Goal: Task Accomplishment & Management: Manage account settings

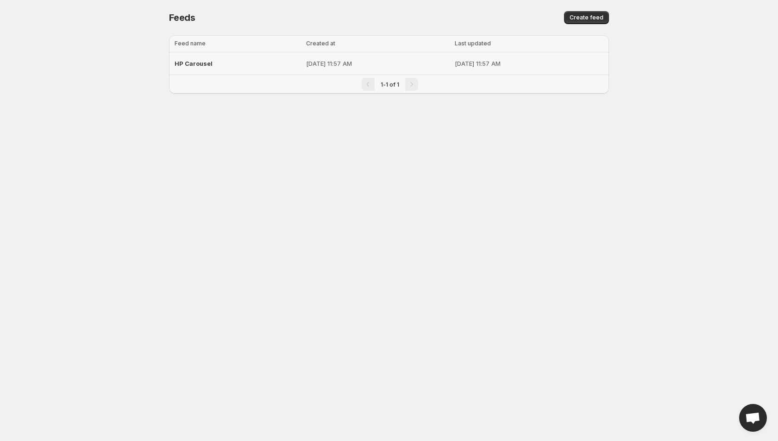
click at [196, 63] on span "HP Carousel" at bounding box center [194, 63] width 38 height 7
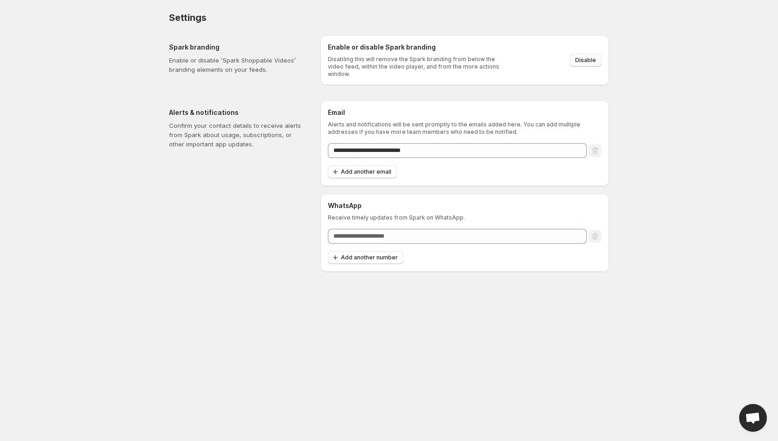
click at [584, 57] on span "Disable" at bounding box center [585, 60] width 21 height 7
